Goal: Task Accomplishment & Management: Complete application form

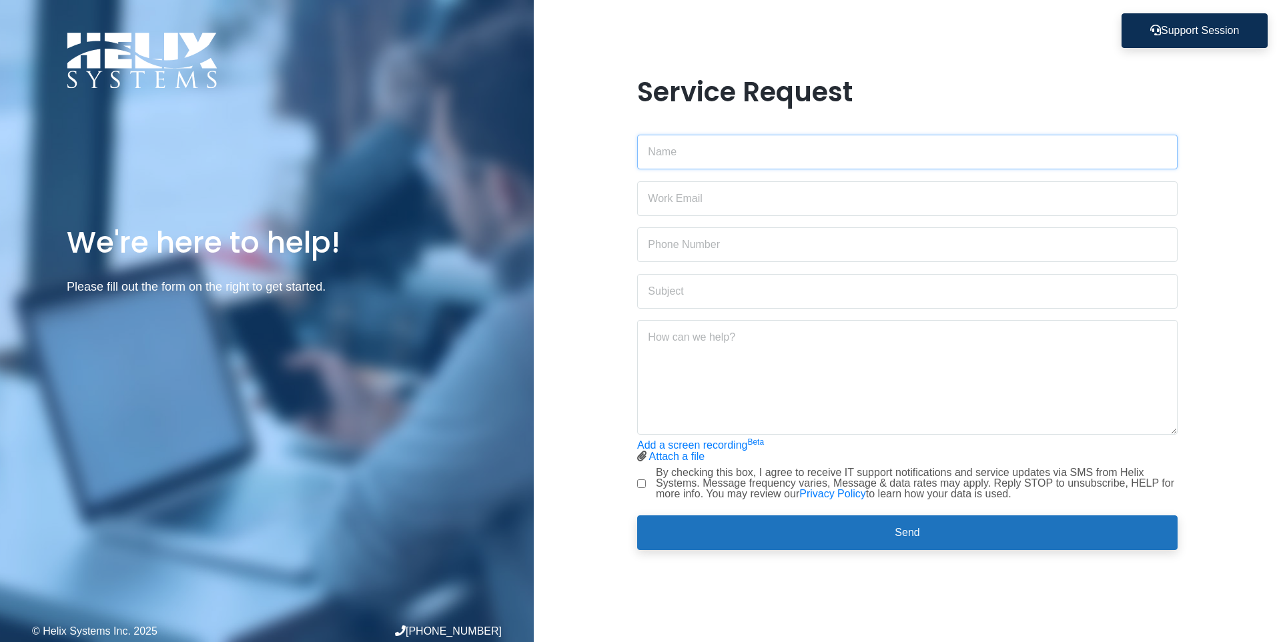
click at [668, 137] on input "text" at bounding box center [907, 152] width 540 height 35
click at [686, 206] on input "email" at bounding box center [907, 198] width 540 height 35
click at [692, 251] on input "text" at bounding box center [907, 244] width 540 height 35
click at [696, 320] on div at bounding box center [907, 372] width 540 height 125
click at [758, 354] on textarea at bounding box center [907, 377] width 540 height 115
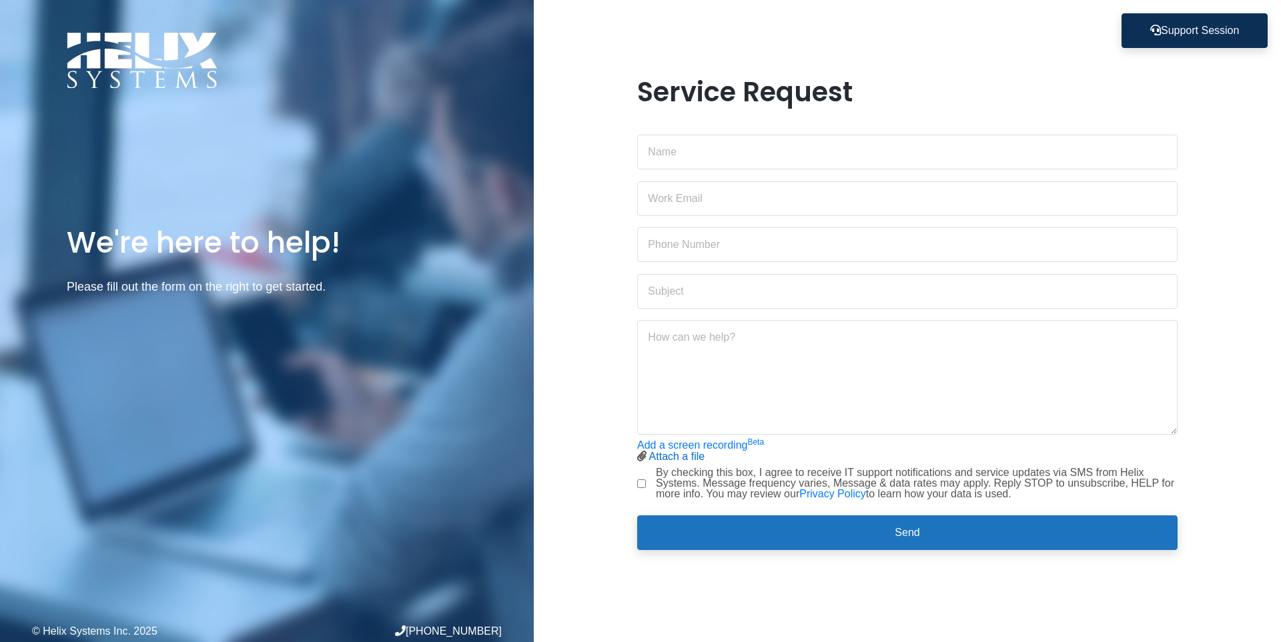
click at [685, 459] on link "Attach a file" at bounding box center [677, 456] width 56 height 11
click at [989, 386] on textarea at bounding box center [907, 377] width 540 height 115
paste textarea "[EMAIL_ADDRESS][DOMAIN_NAME]"
type textarea "[EMAIL_ADDRESS][DOMAIN_NAME]"
click at [884, 245] on input "text" at bounding box center [907, 244] width 540 height 35
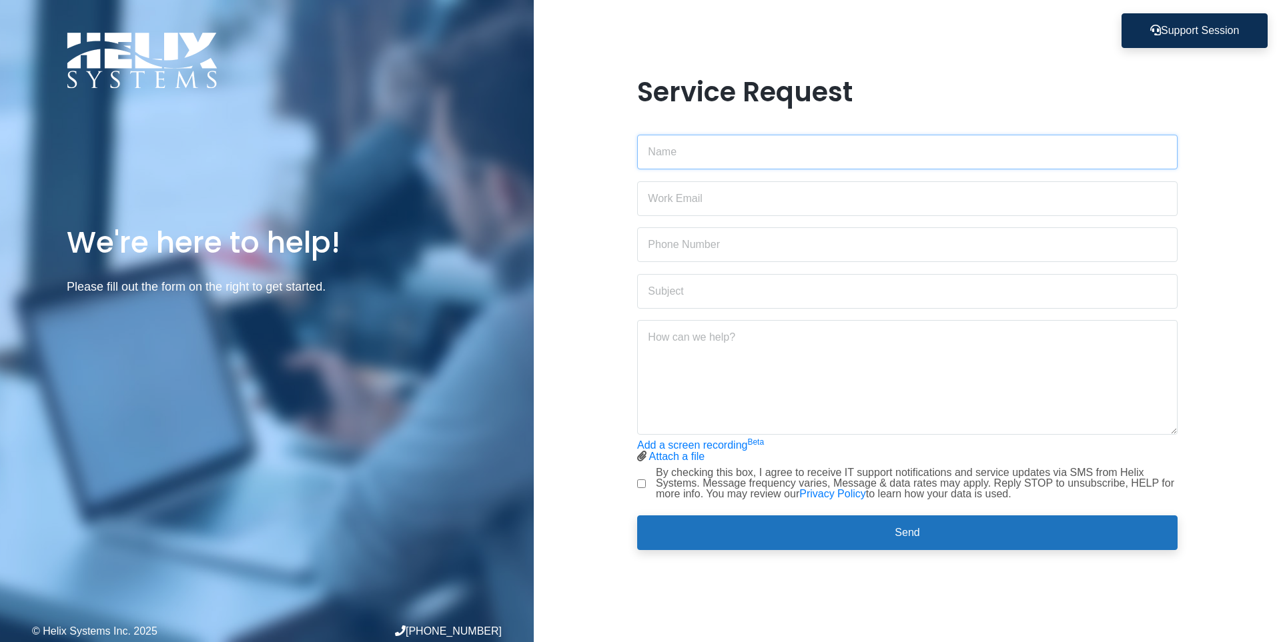
click at [673, 152] on input "text" at bounding box center [907, 152] width 540 height 35
type input "[PERSON_NAME]"
type input "."
type input "s"
type input "[PERSON_NAME][EMAIL_ADDRESS][PERSON_NAME][DOMAIN_NAME]"
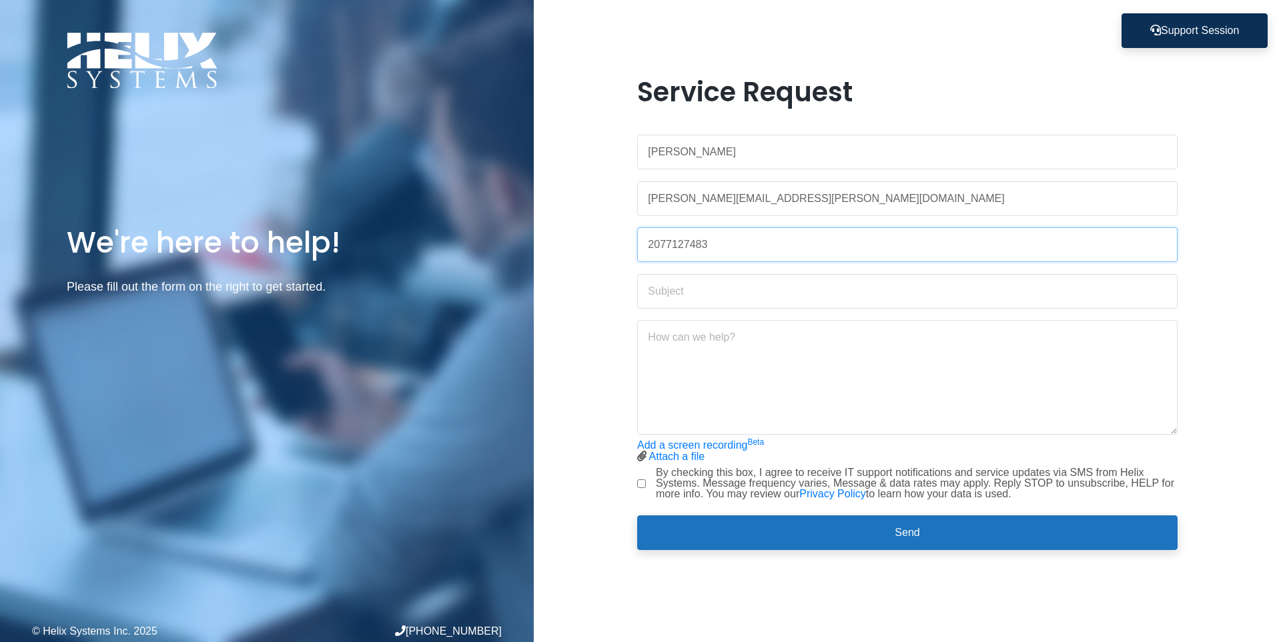
type input "2077127483"
type input "A"
type input "Microsoft Account Locked"
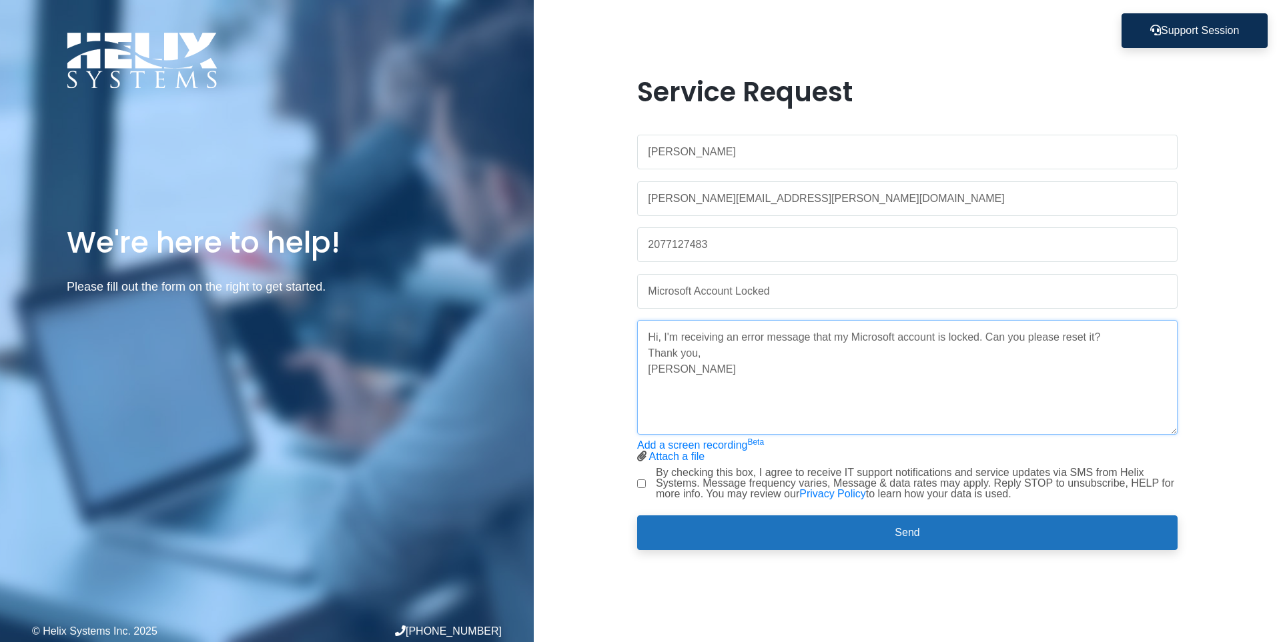
type textarea "Hi, I'm receiving an error message that my Microsoft account is locked. Can you…"
click at [742, 491] on label "By checking this box, I agree to receive IT support notifications and service u…" at bounding box center [917, 484] width 522 height 32
click at [646, 488] on input "By checking this box, I agree to receive IT support notifications and service u…" at bounding box center [641, 484] width 9 height 9
checkbox input "true"
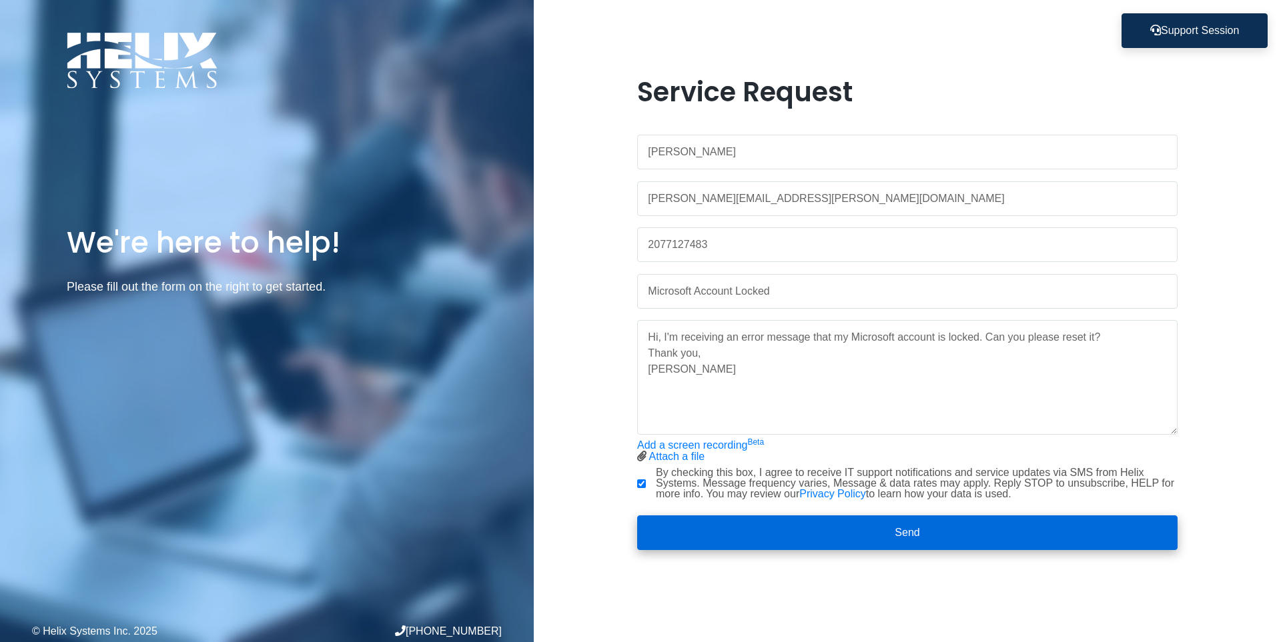
click at [772, 547] on button "Send" at bounding box center [907, 533] width 540 height 35
